Goal: Information Seeking & Learning: Learn about a topic

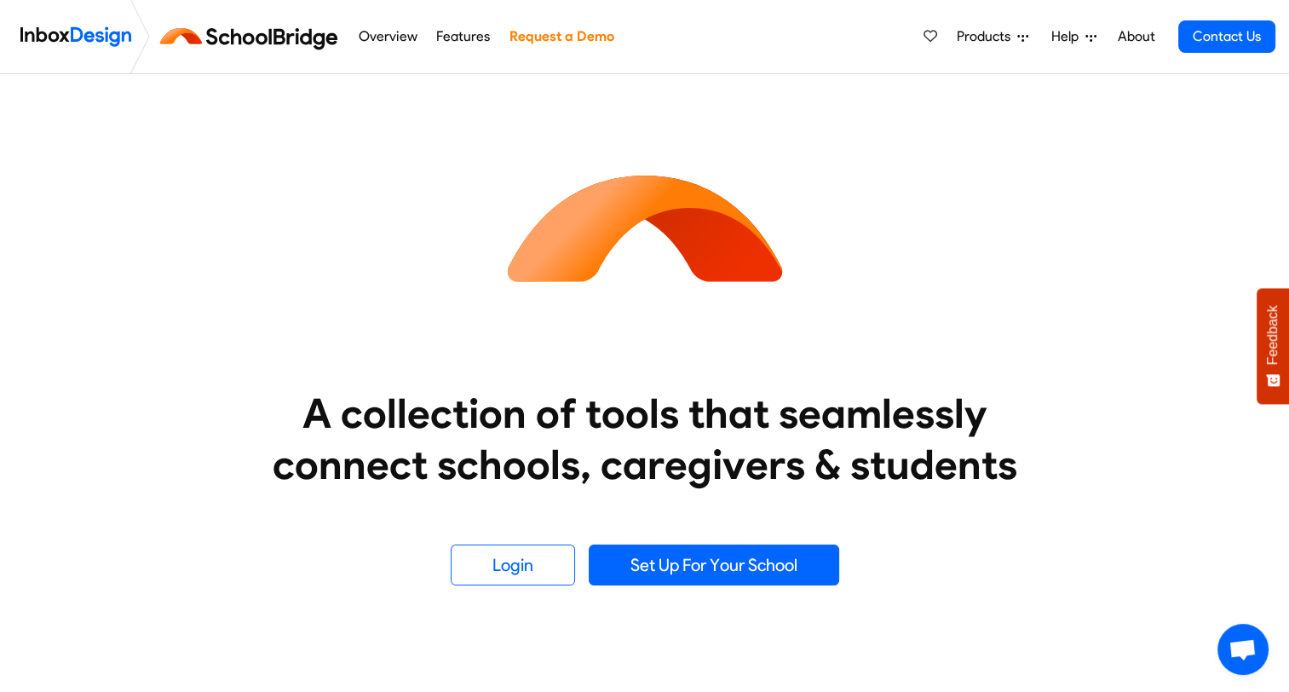
click at [389, 33] on link "Overview" at bounding box center [388, 37] width 68 height 34
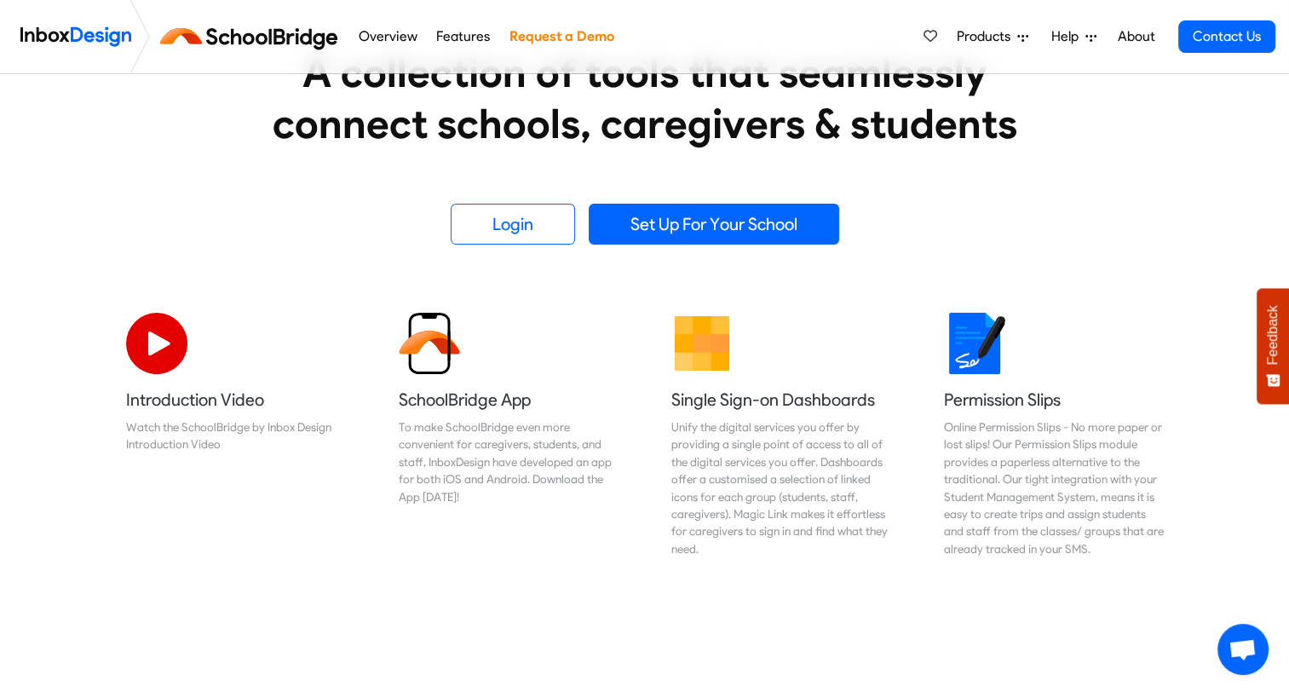
scroll to position [369, 0]
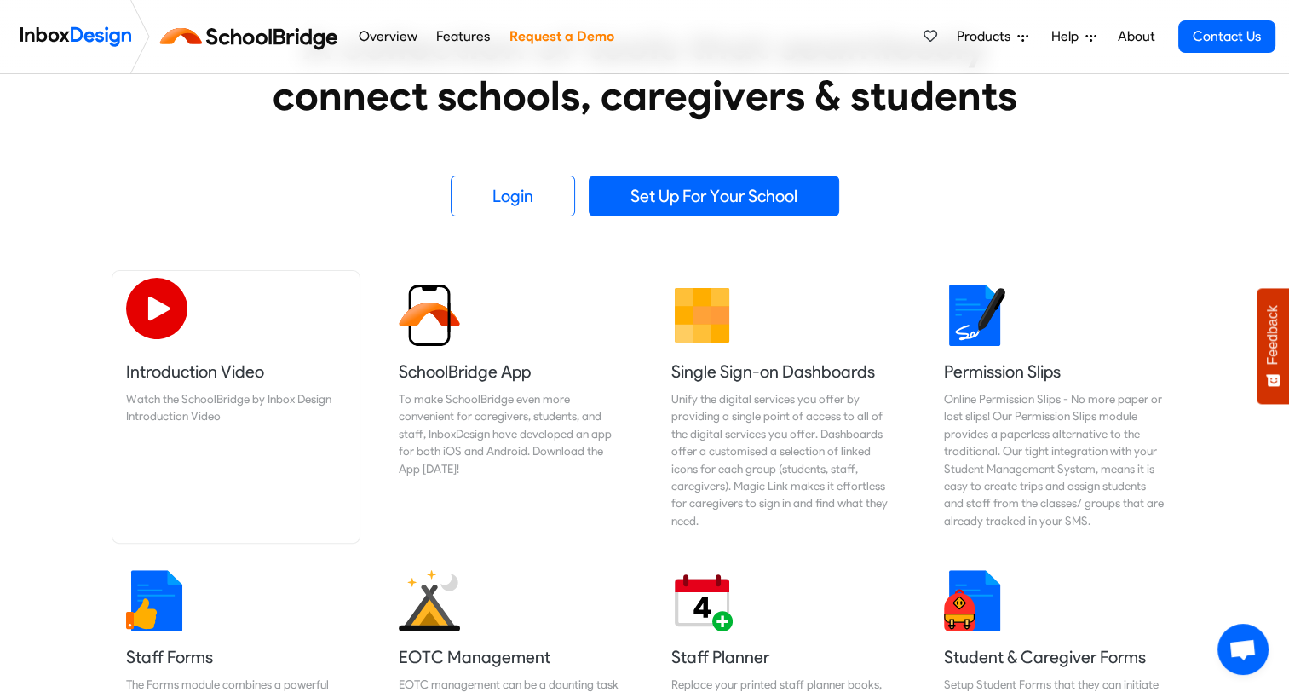
click at [160, 320] on img at bounding box center [156, 308] width 61 height 61
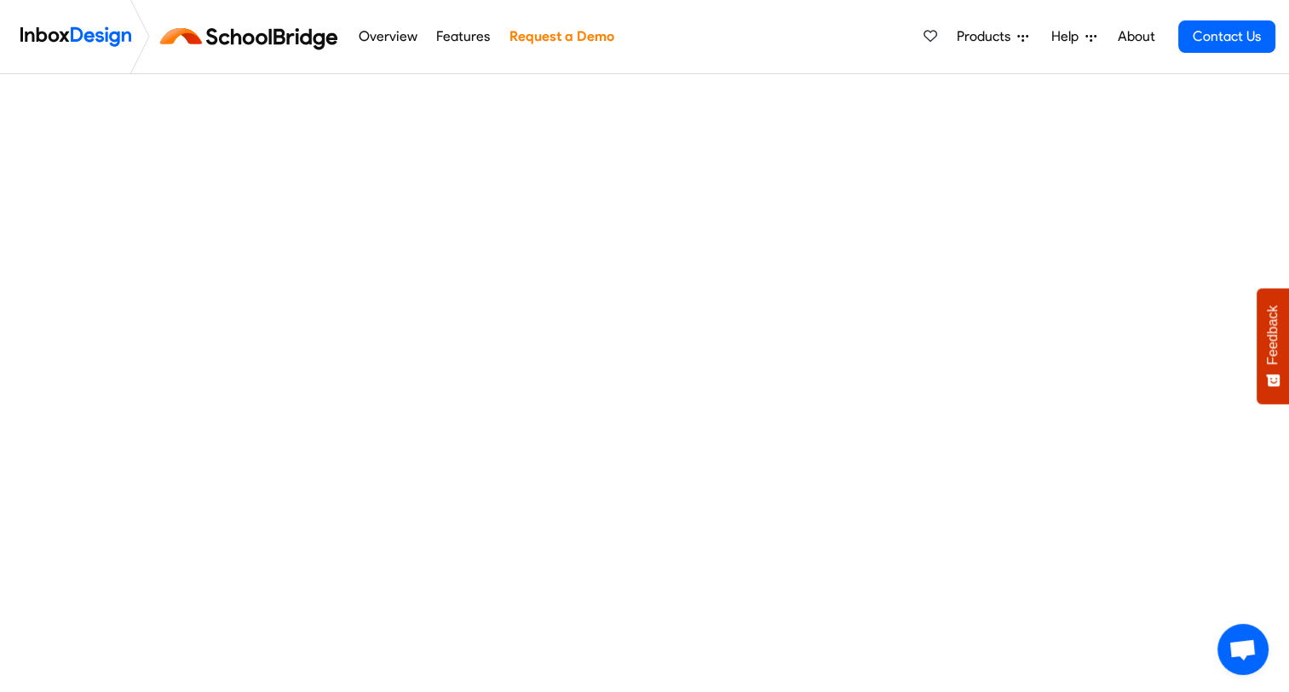
scroll to position [61, 0]
